Goal: Task Accomplishment & Management: Manage account settings

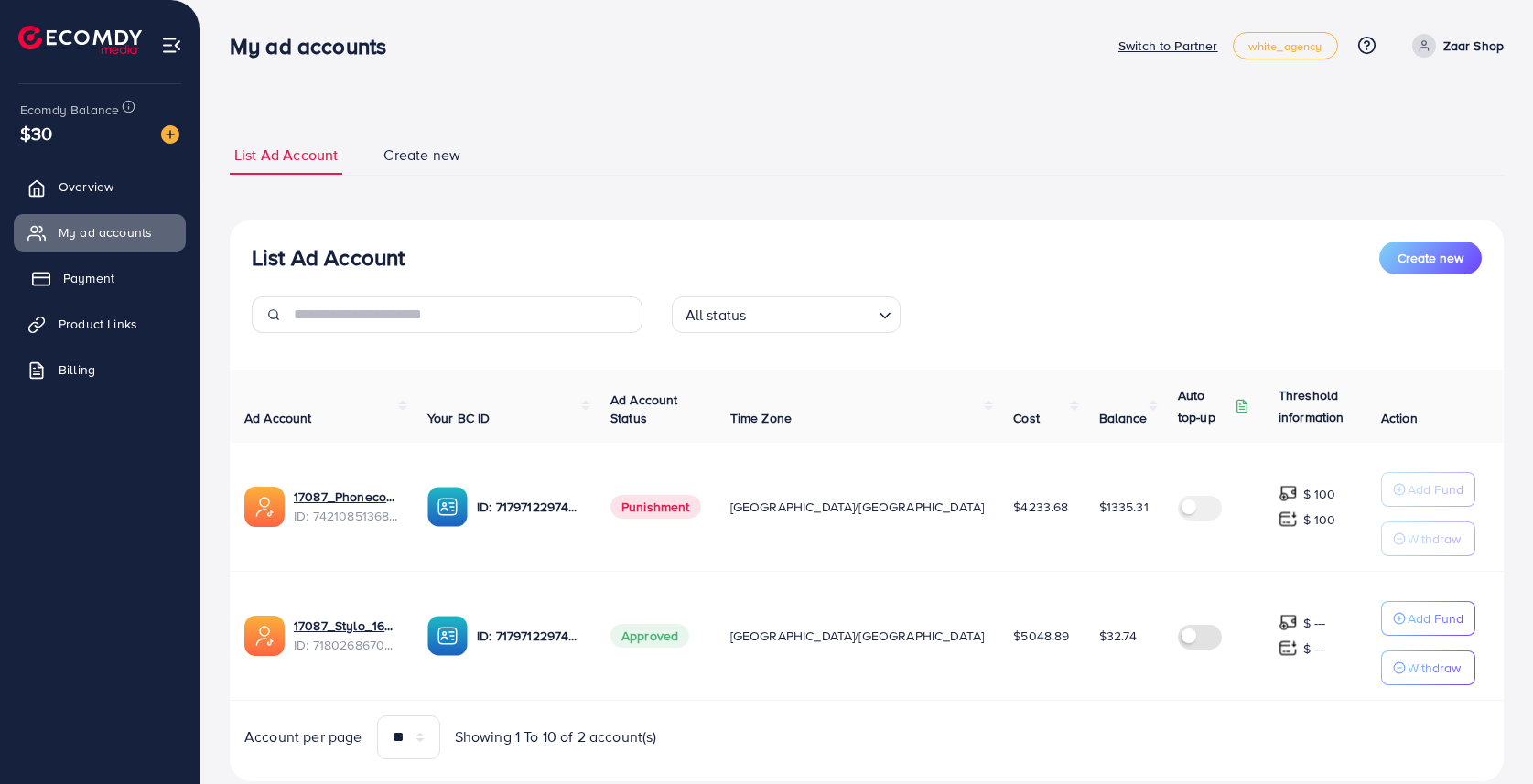
click at [91, 280] on span "Payment" at bounding box center [88, 278] width 51 height 18
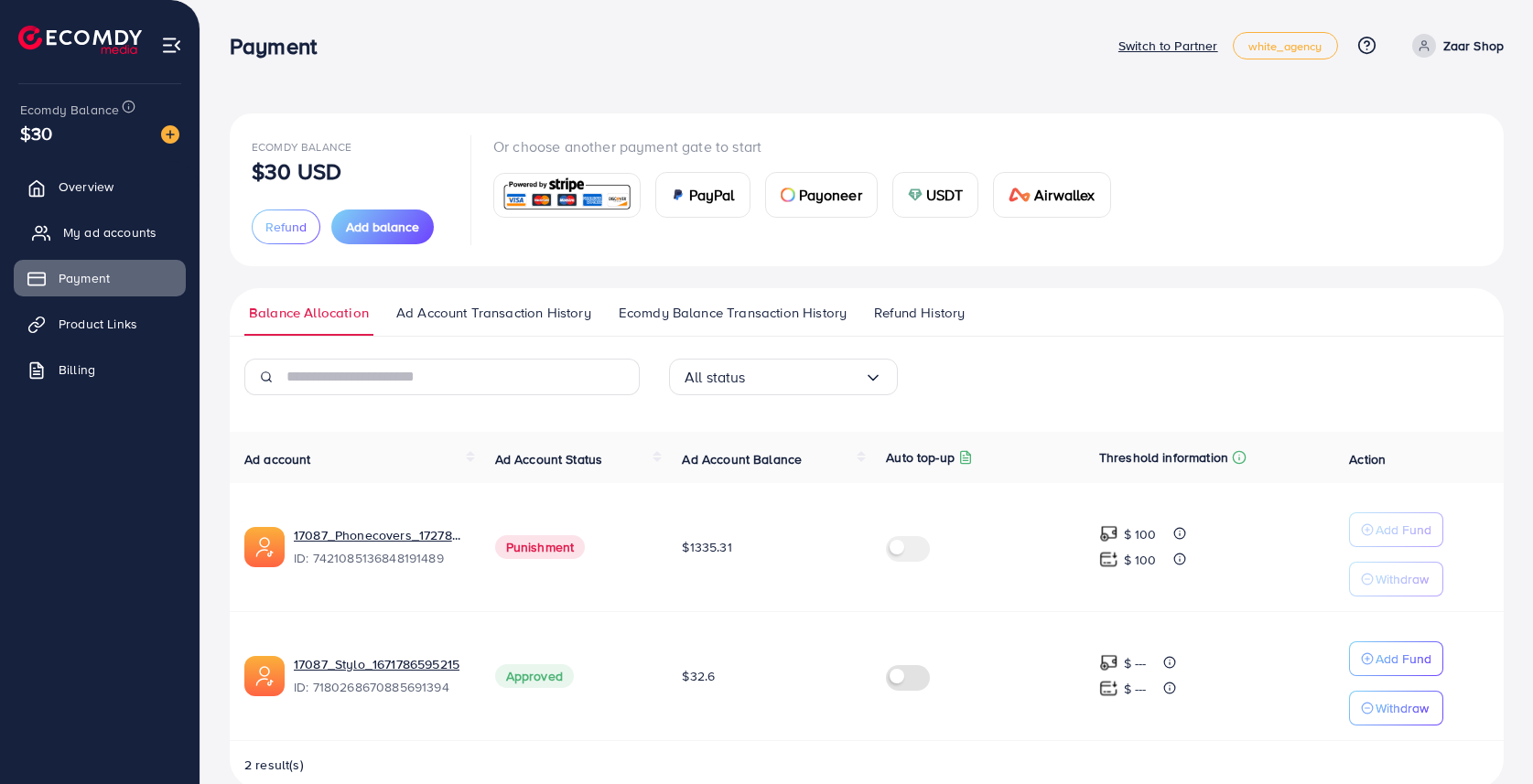
click at [95, 237] on span "My ad accounts" at bounding box center [109, 232] width 93 height 18
